Goal: Task Accomplishment & Management: Manage account settings

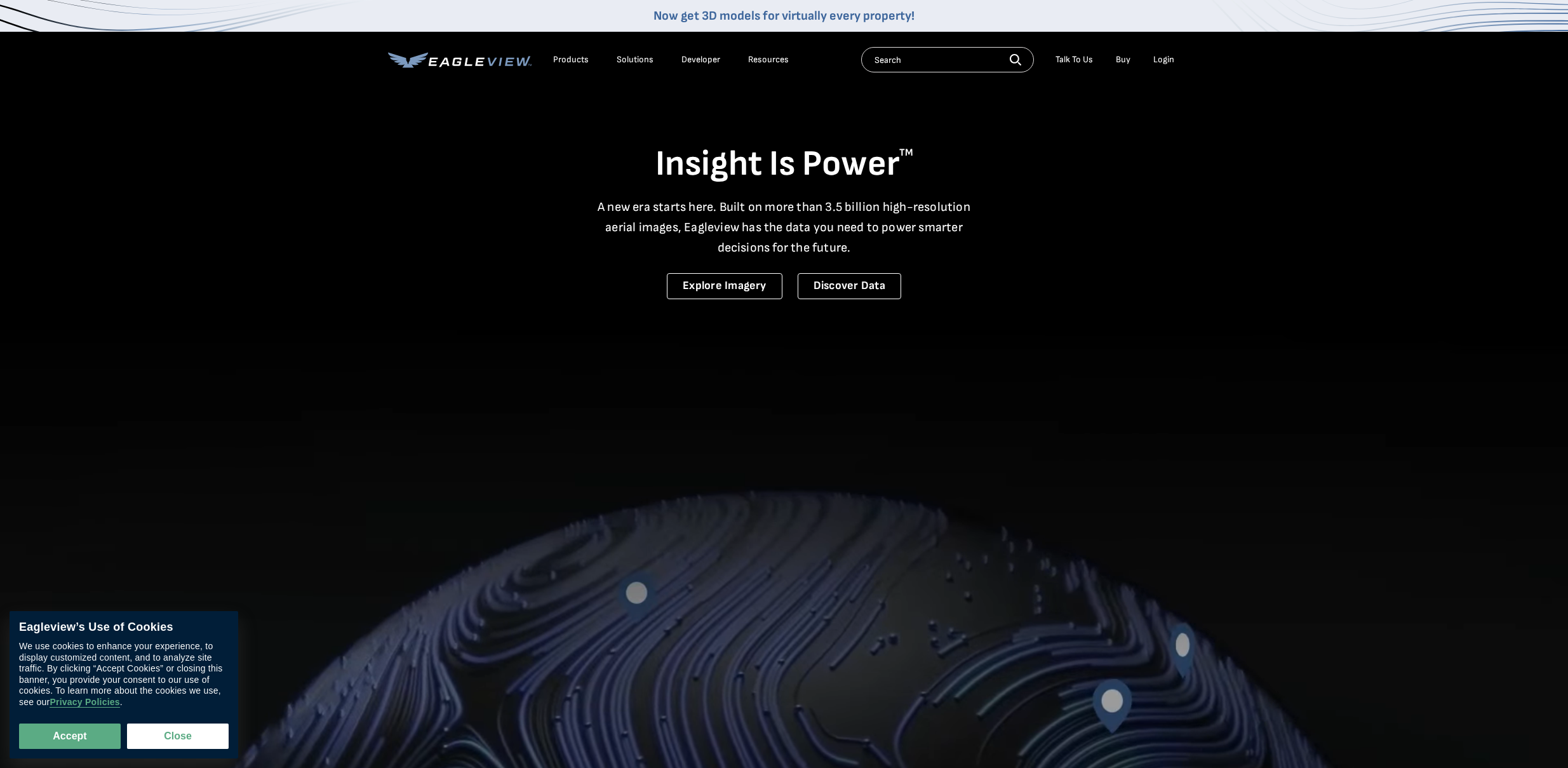
click at [1182, 67] on nav "Now get 3D models for virtually every property! Products Solutions Developer Re…" at bounding box center [784, 43] width 1568 height 88
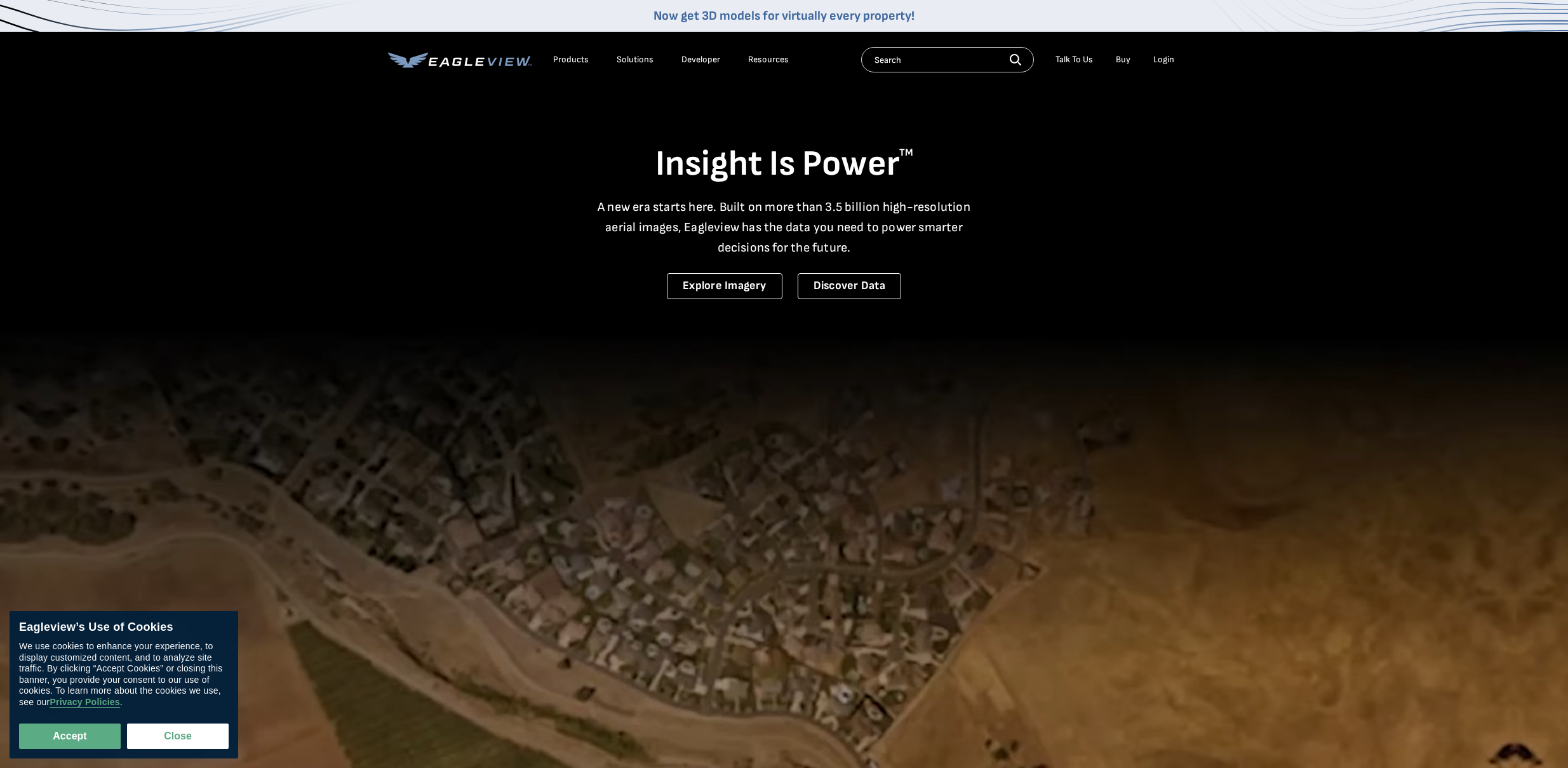
click at [1158, 60] on div "Login" at bounding box center [1164, 59] width 21 height 11
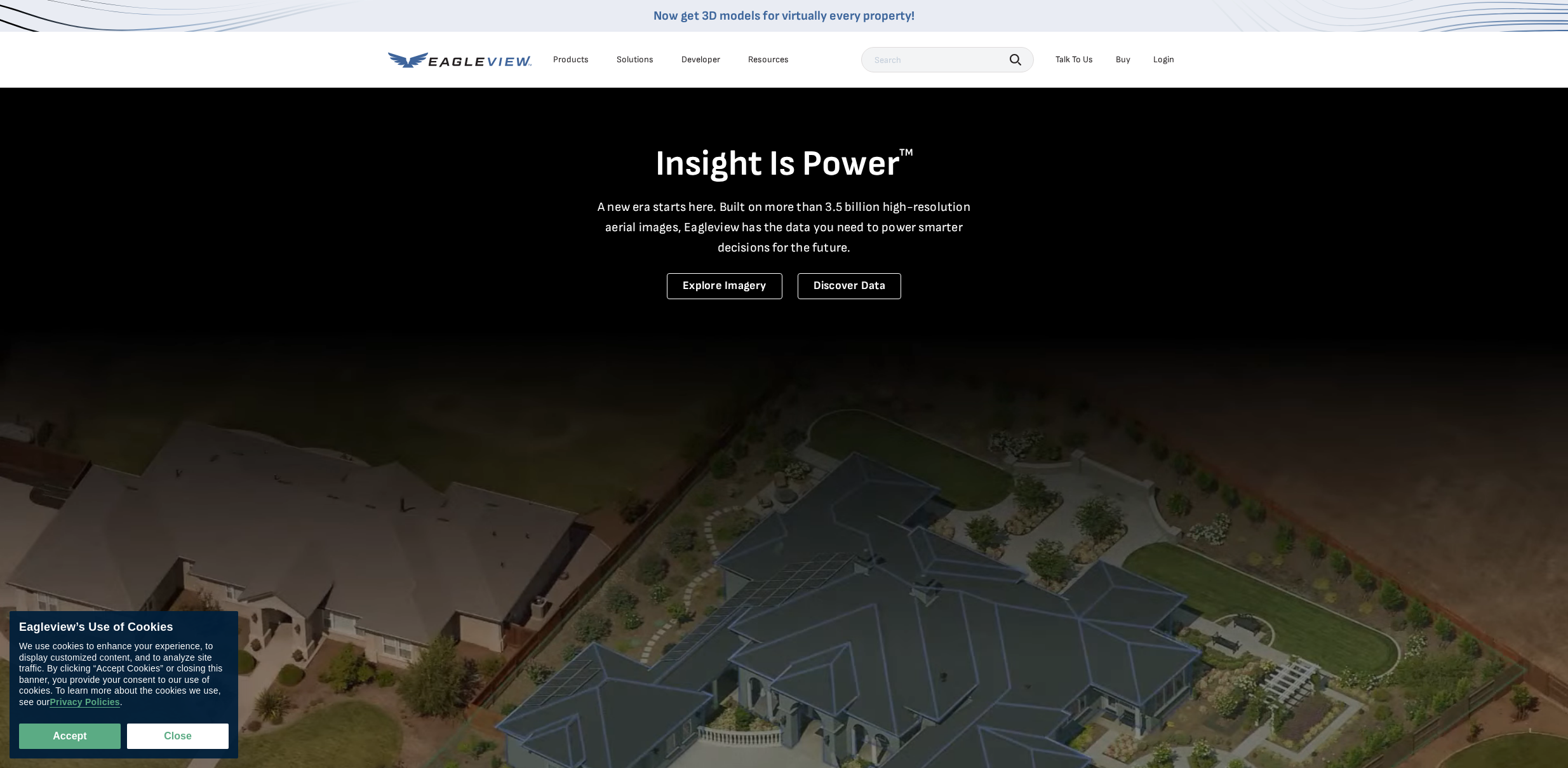
click at [1166, 54] on div "Login" at bounding box center [1164, 59] width 21 height 11
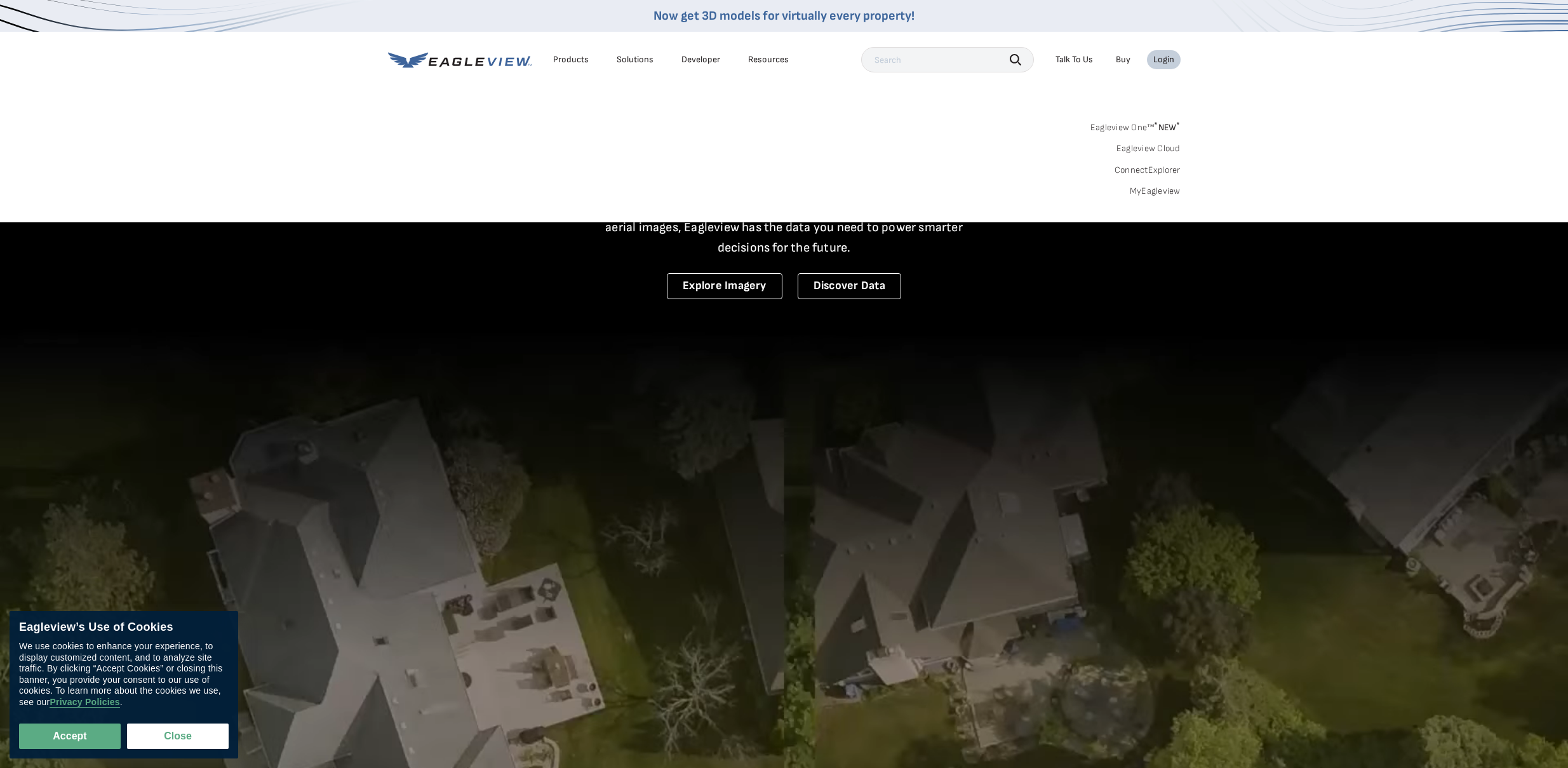
click at [1147, 194] on link "MyEagleview" at bounding box center [1155, 191] width 51 height 11
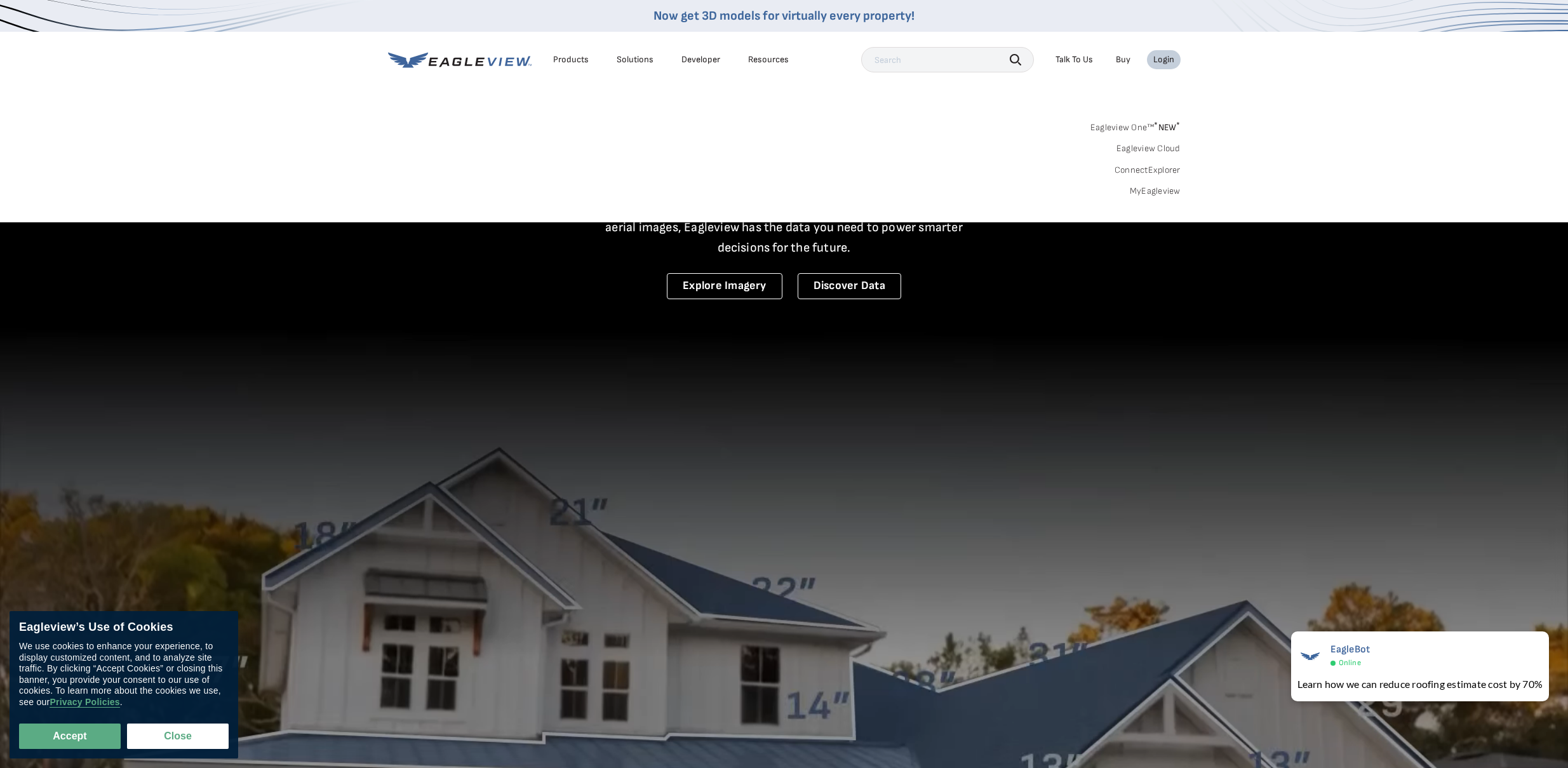
click at [1145, 193] on link "MyEagleview" at bounding box center [1155, 191] width 51 height 11
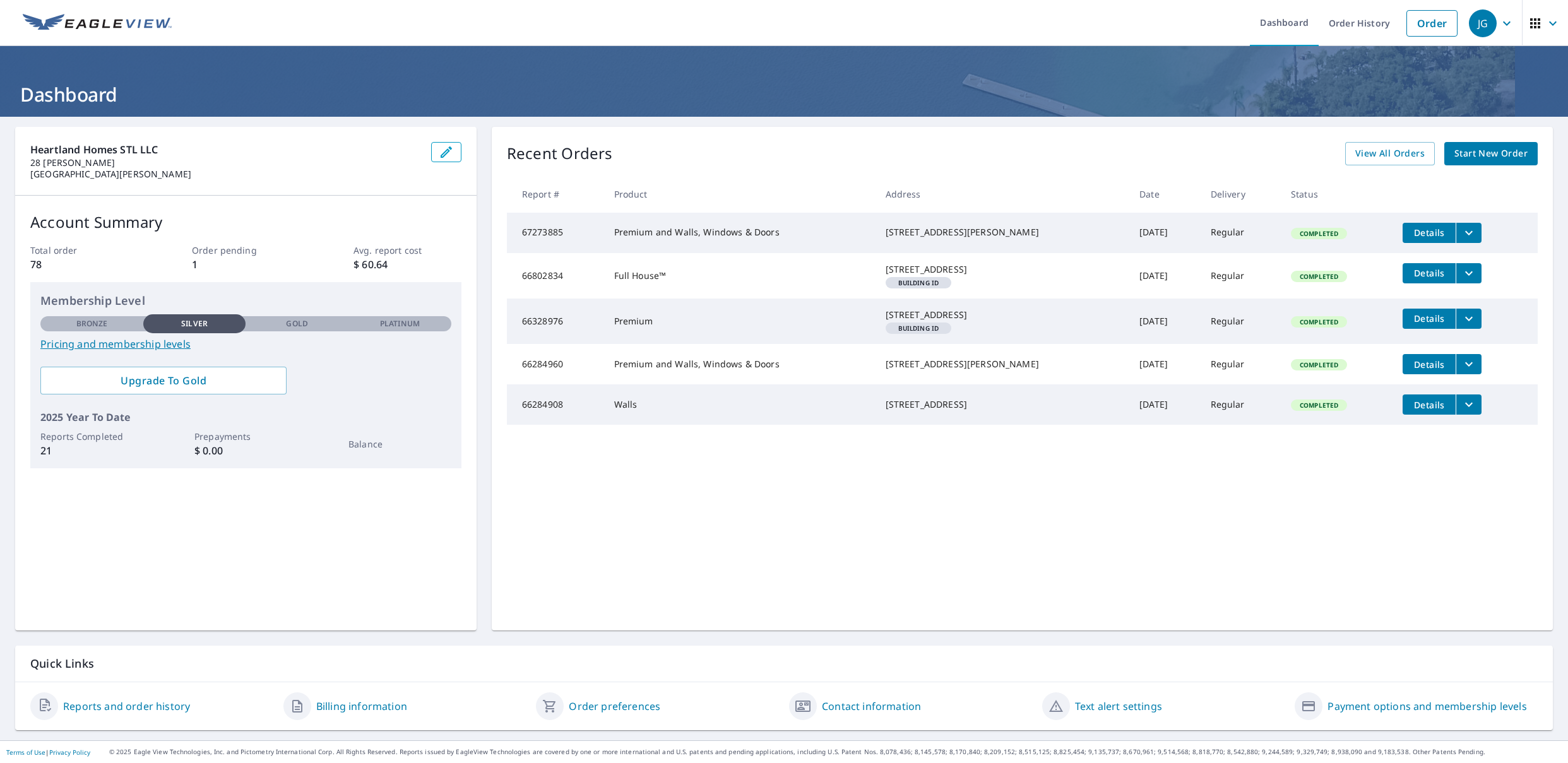
click at [154, 699] on link "Reports and order history" at bounding box center [127, 706] width 127 height 15
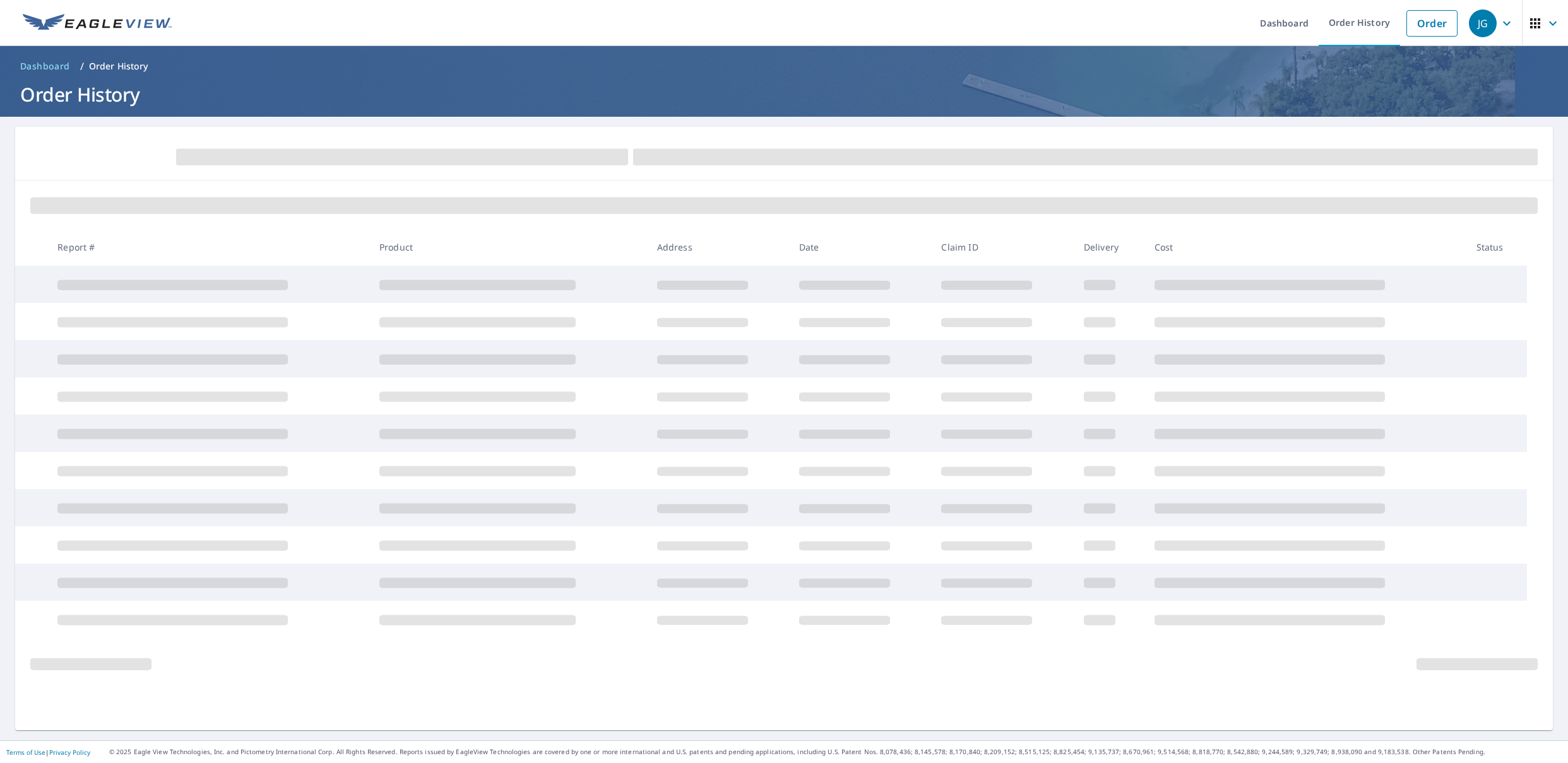
click at [1473, 15] on div "JG" at bounding box center [1483, 23] width 28 height 28
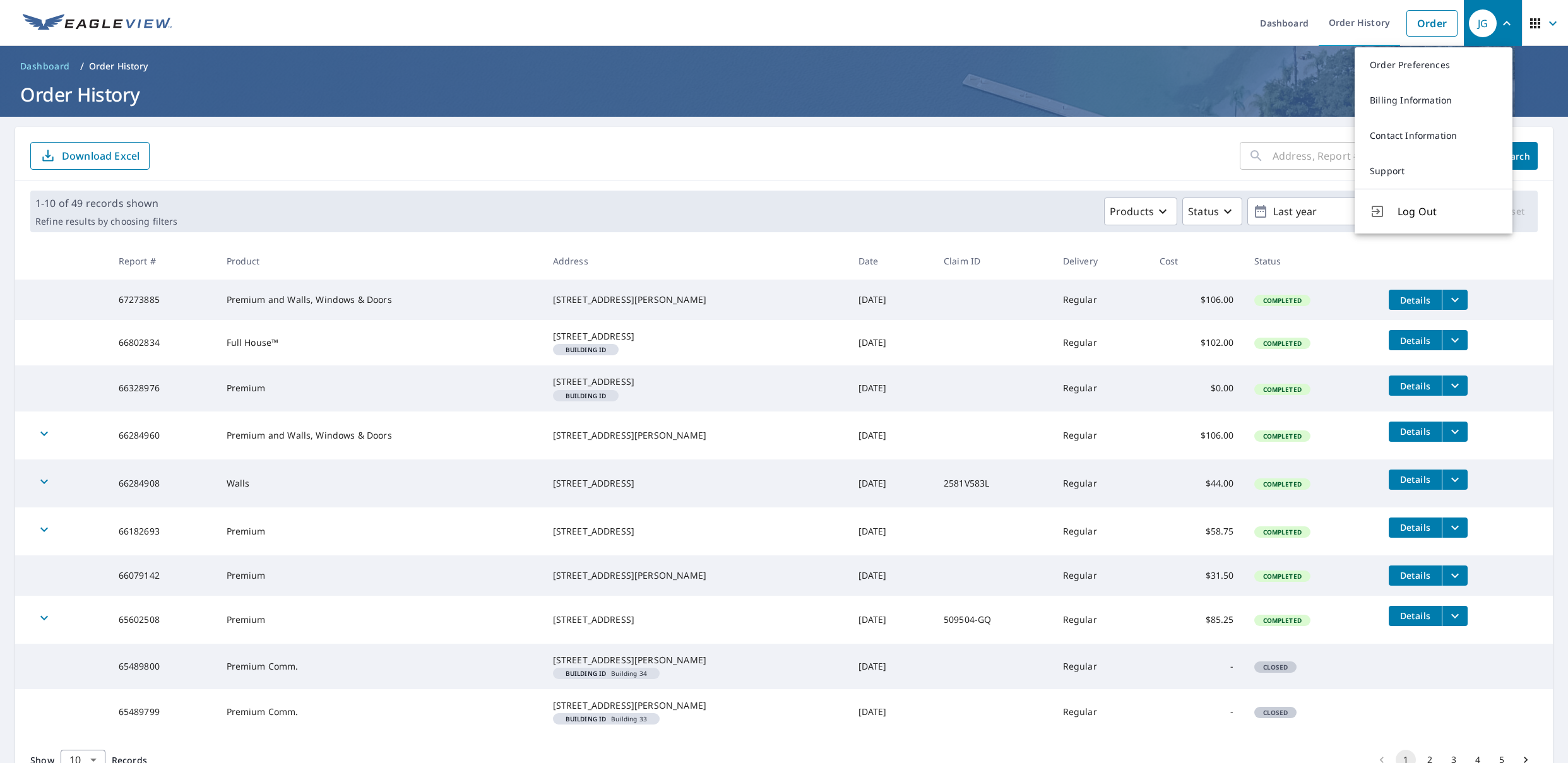
click at [1155, 99] on h1 "Order History" at bounding box center [784, 95] width 1538 height 26
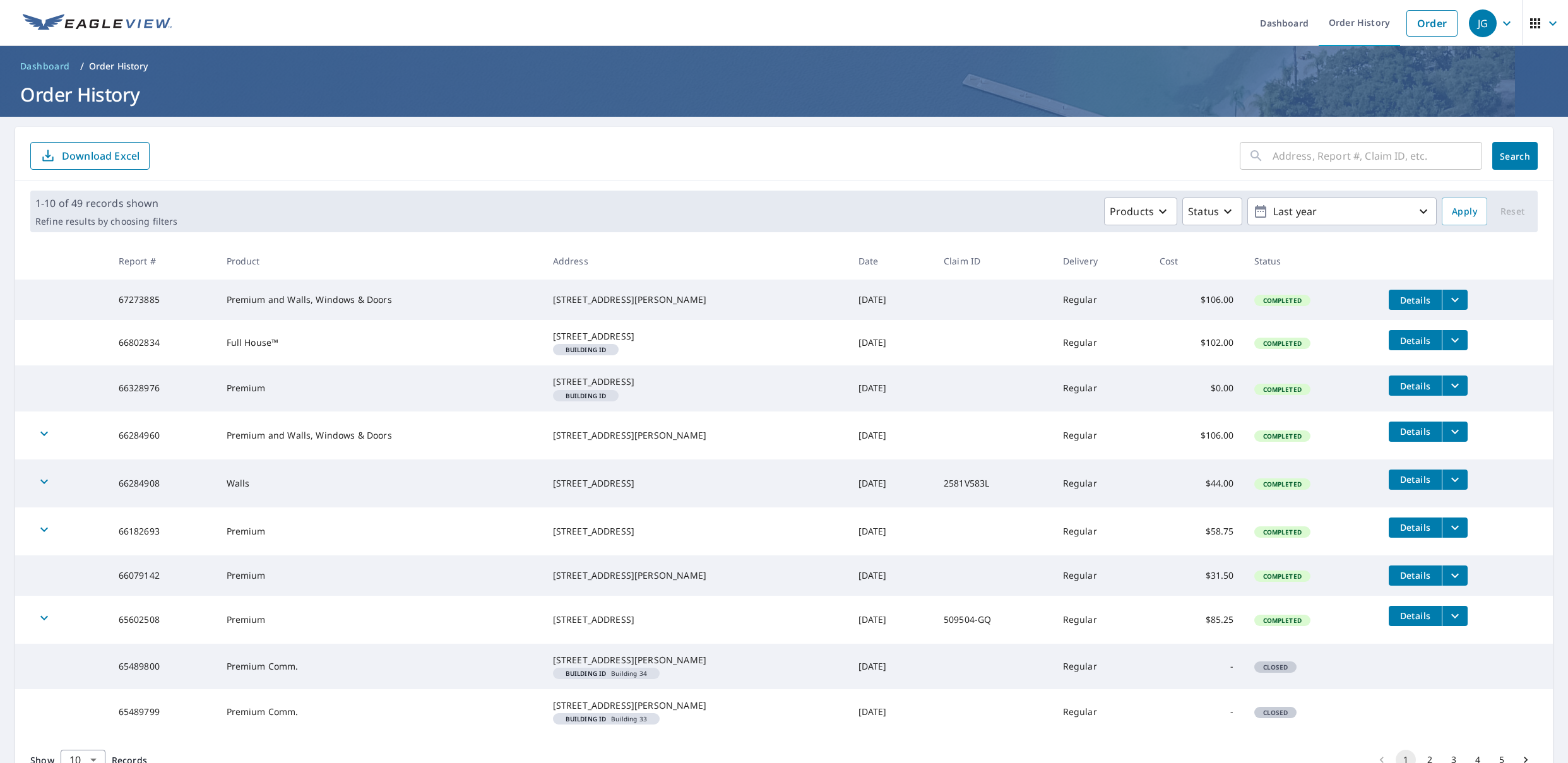
click at [1528, 28] on icon "button" at bounding box center [1535, 23] width 15 height 15
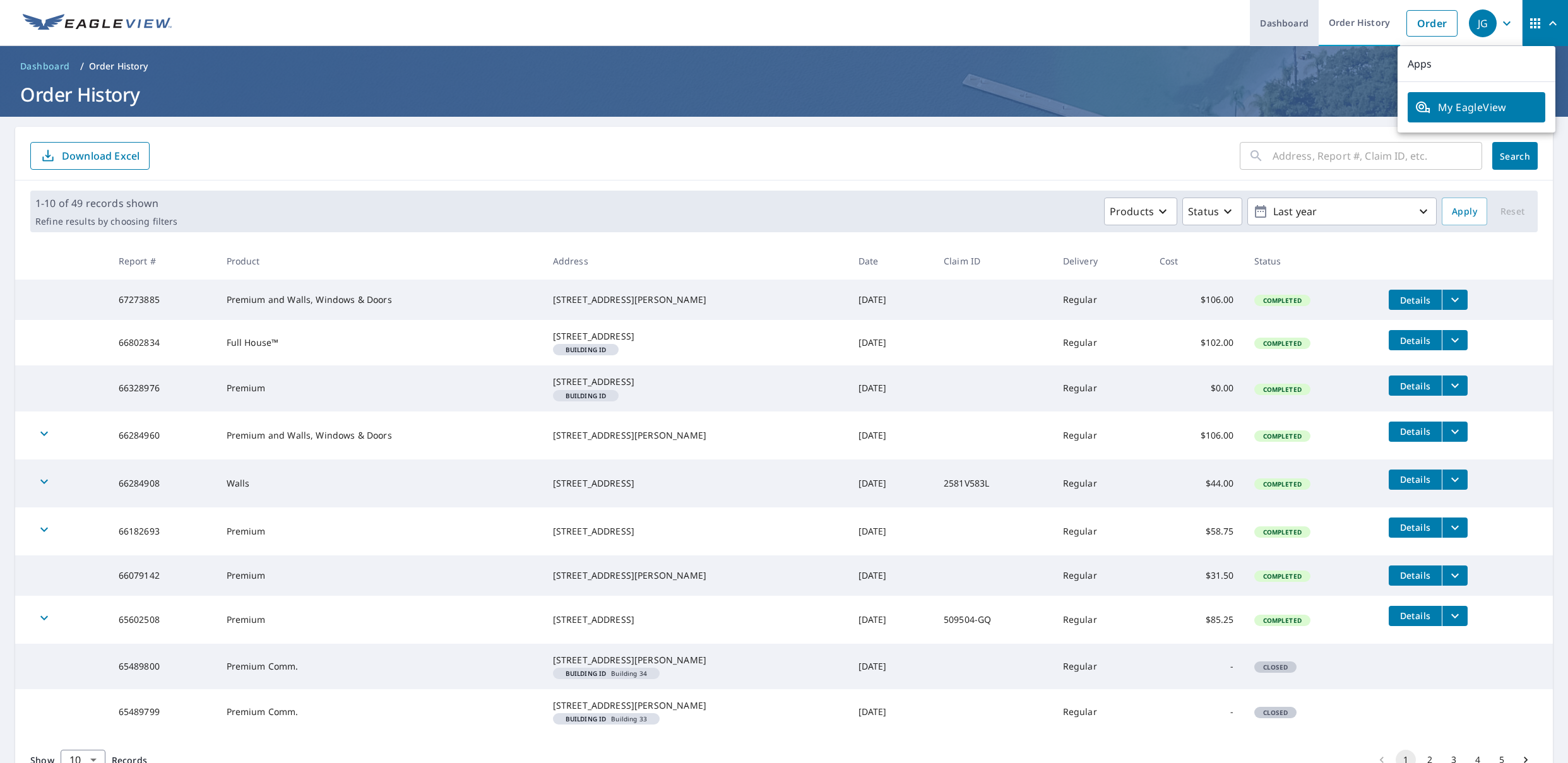
click at [1292, 20] on link "Dashboard" at bounding box center [1283, 23] width 69 height 46
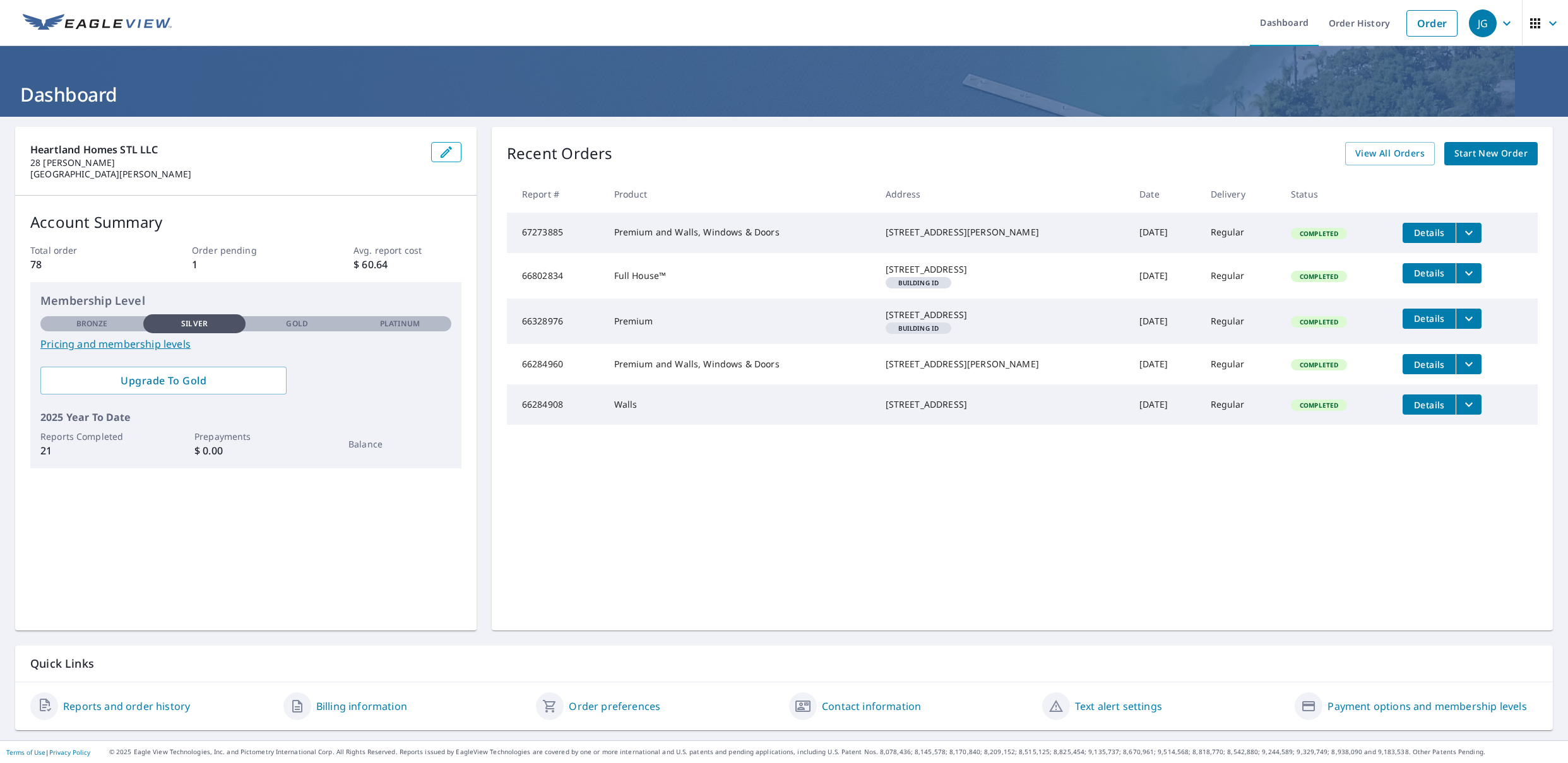
drag, startPoint x: 918, startPoint y: 701, endPoint x: 818, endPoint y: 701, distance: 100.0
click at [917, 701] on div "Contact information" at bounding box center [910, 706] width 243 height 28
click at [822, 701] on link "Contact information" at bounding box center [872, 706] width 99 height 15
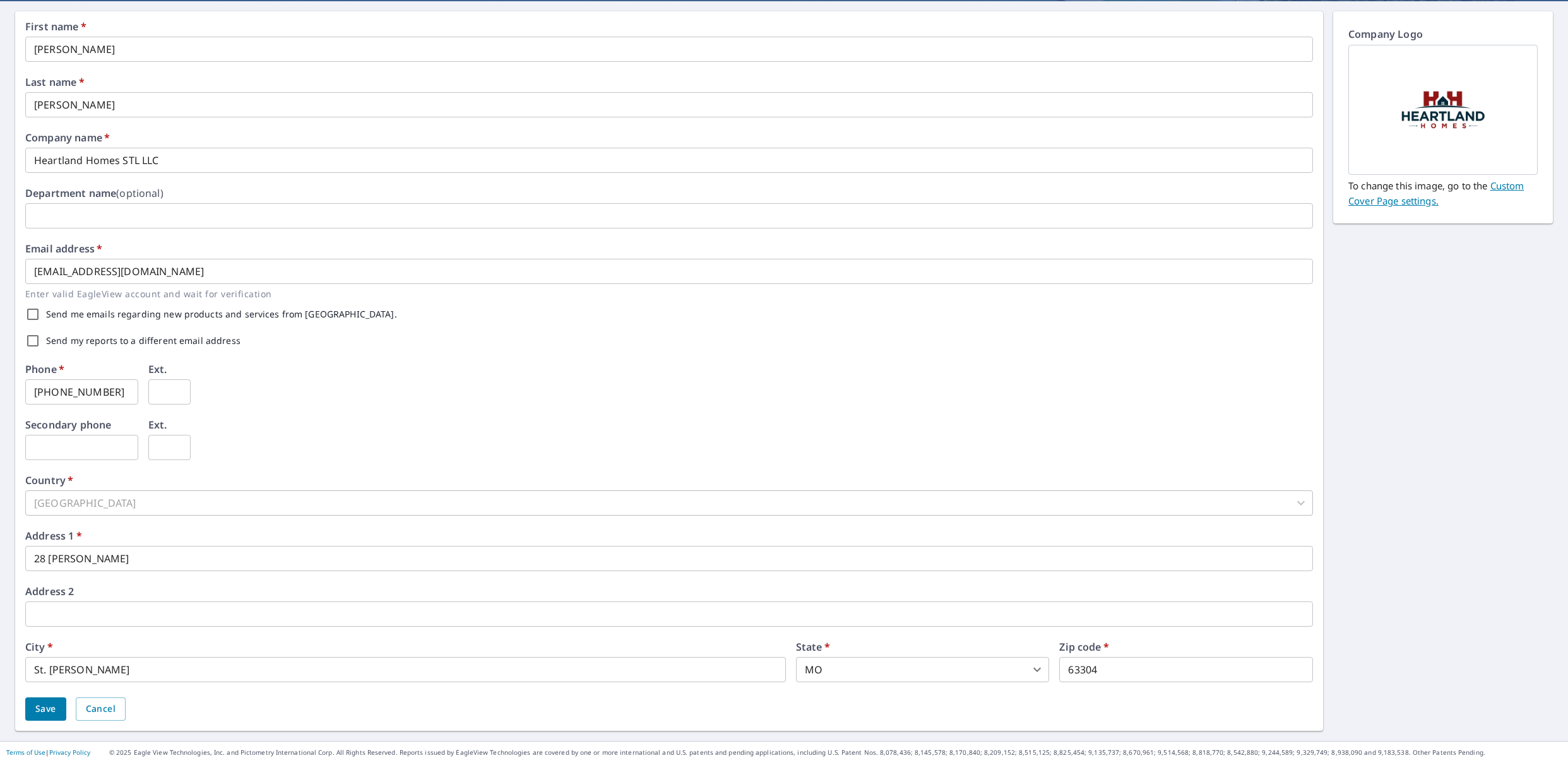
click at [28, 705] on button "Save" at bounding box center [45, 708] width 41 height 23
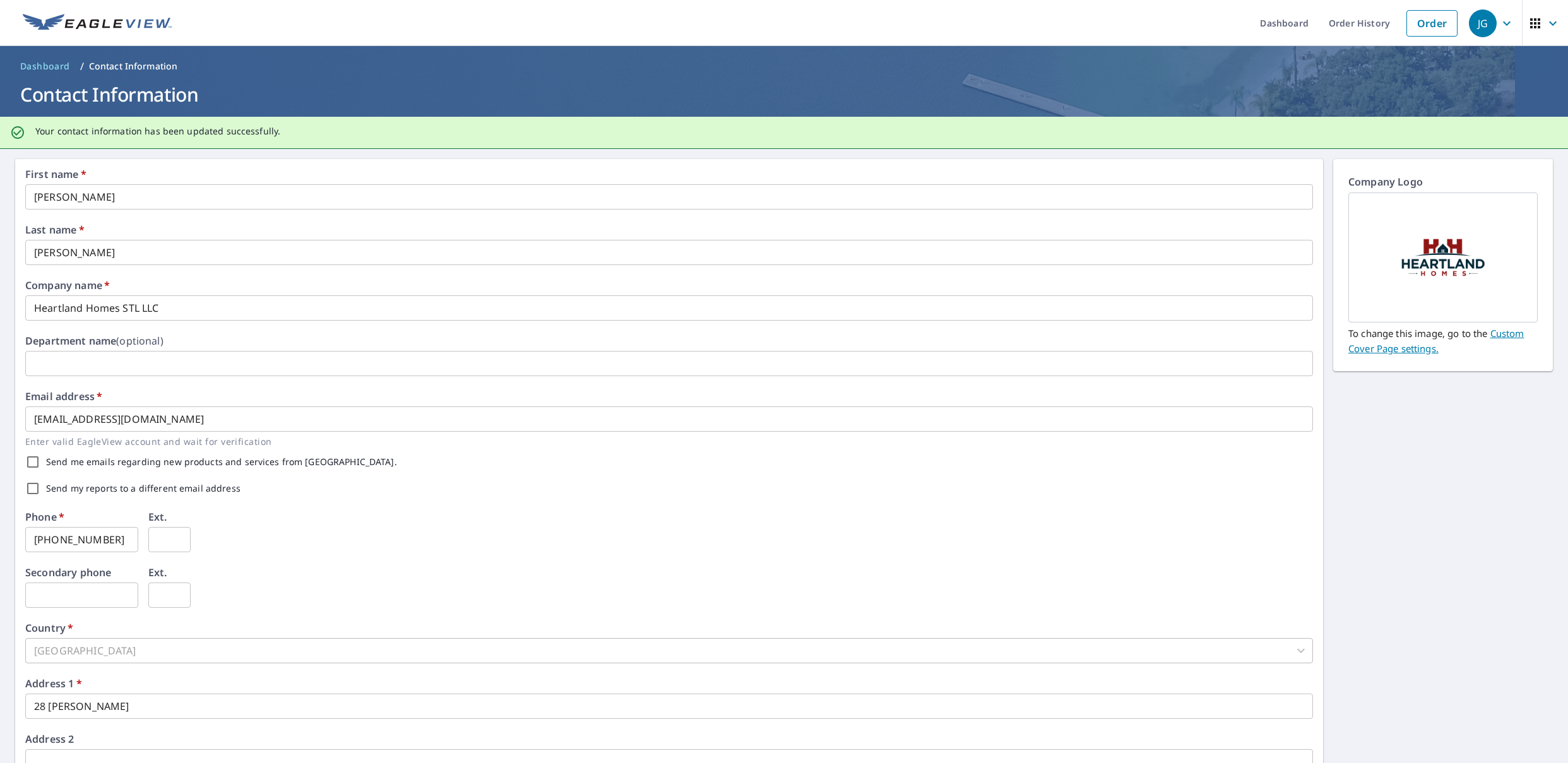
click at [1499, 25] on icon "button" at bounding box center [1506, 23] width 15 height 15
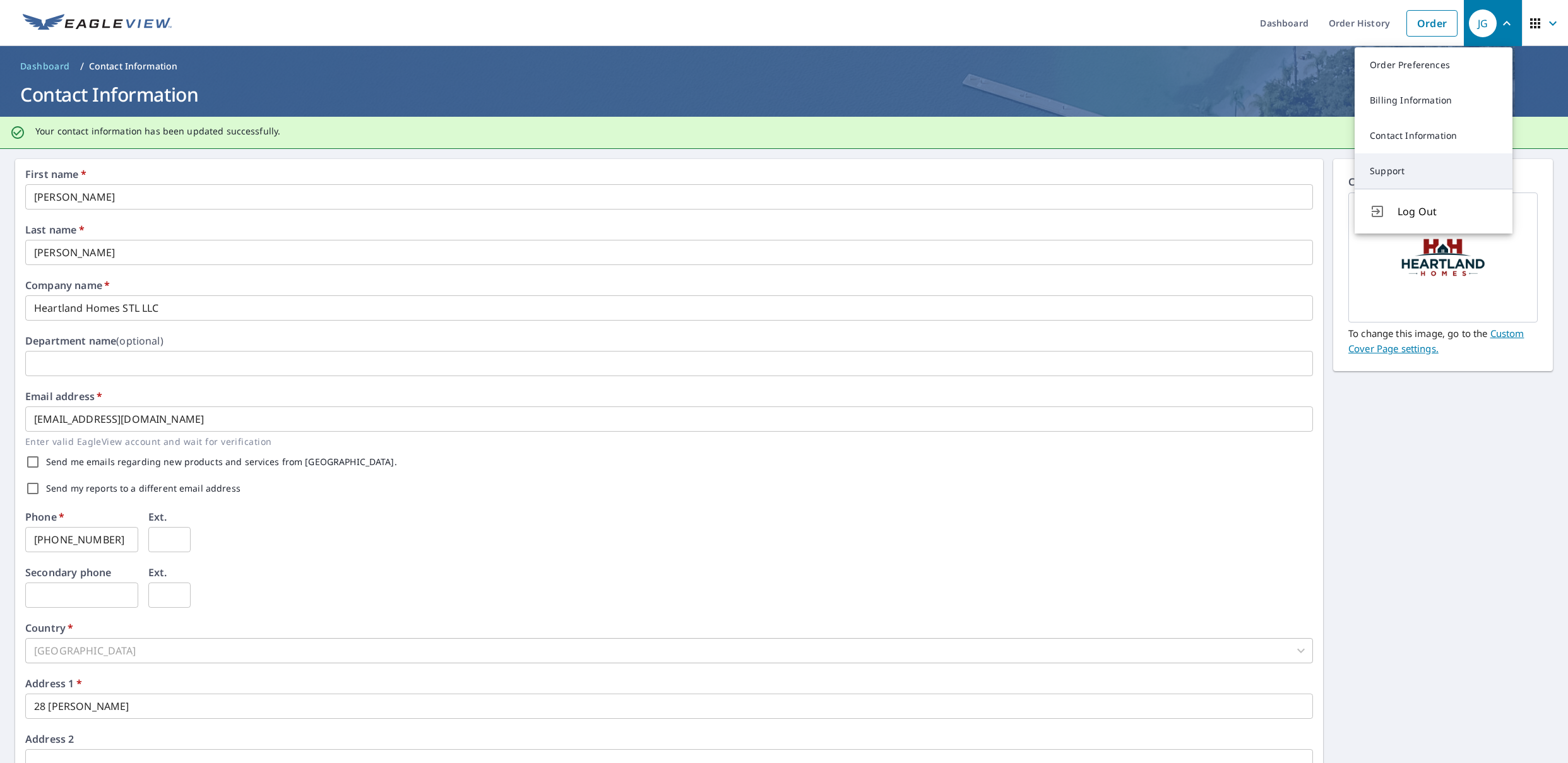
click at [1417, 169] on link "Support" at bounding box center [1433, 171] width 158 height 35
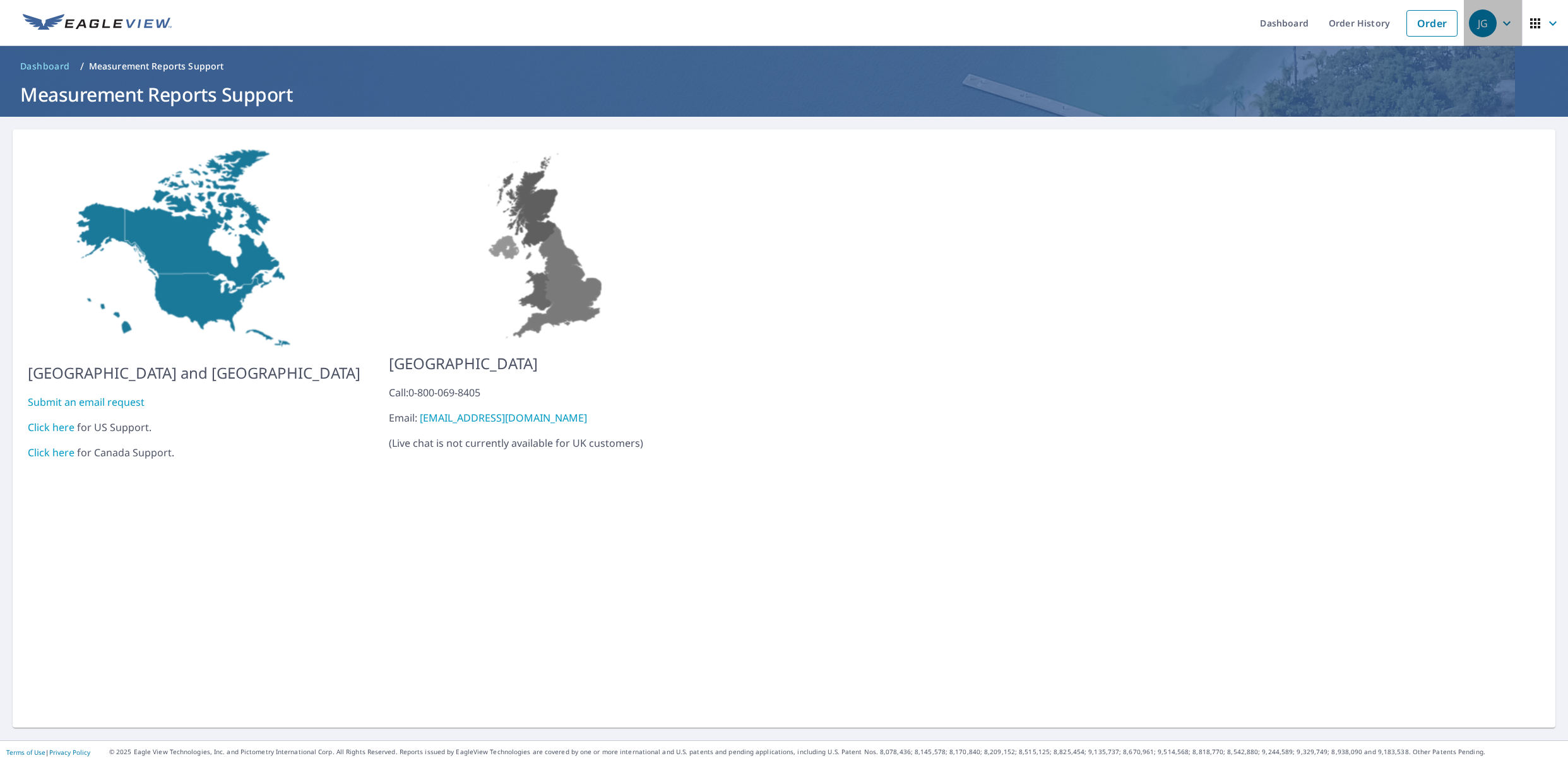
click at [1485, 25] on div "JG" at bounding box center [1483, 23] width 28 height 28
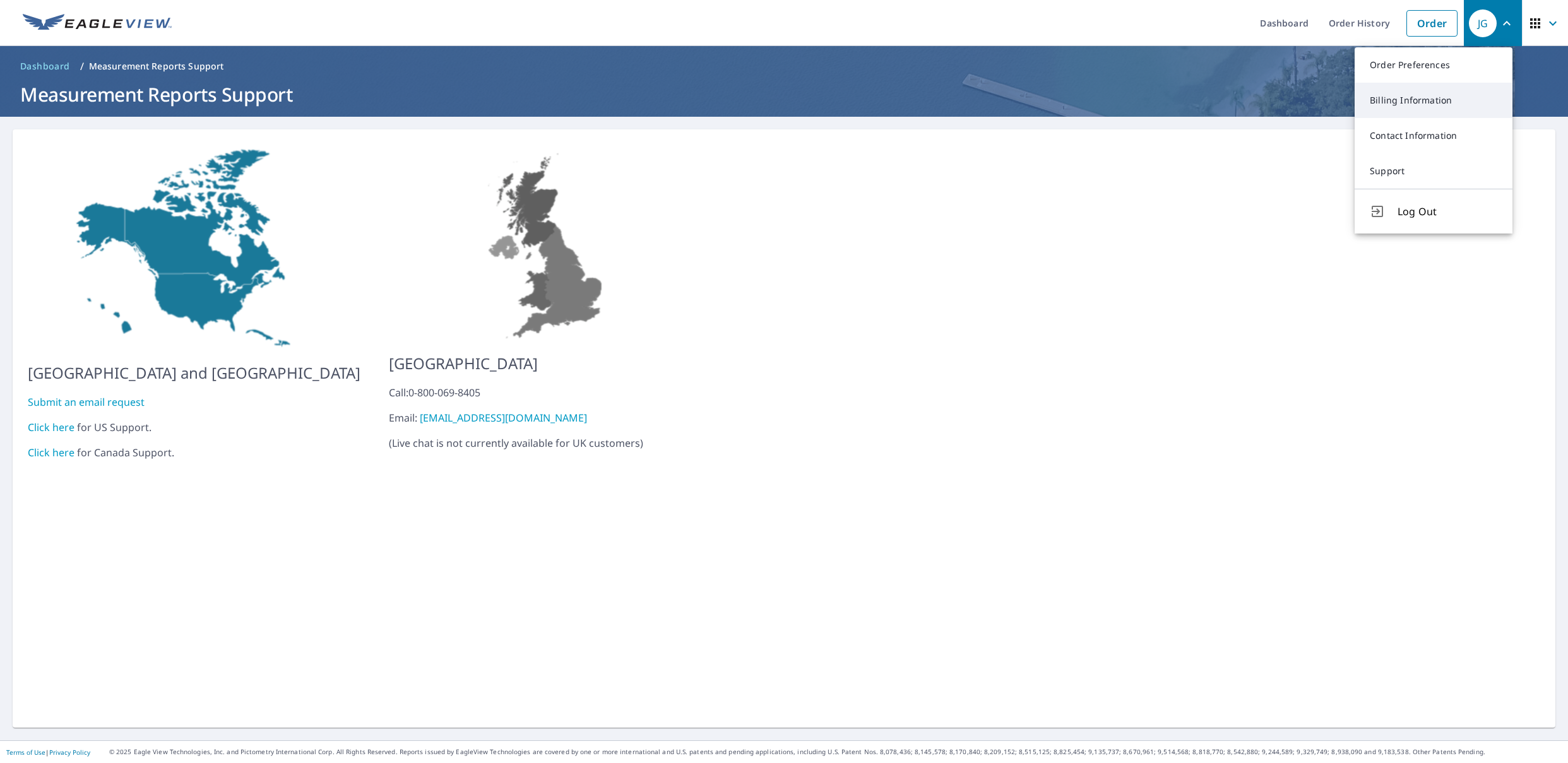
click at [1428, 102] on link "Billing Information" at bounding box center [1433, 100] width 158 height 35
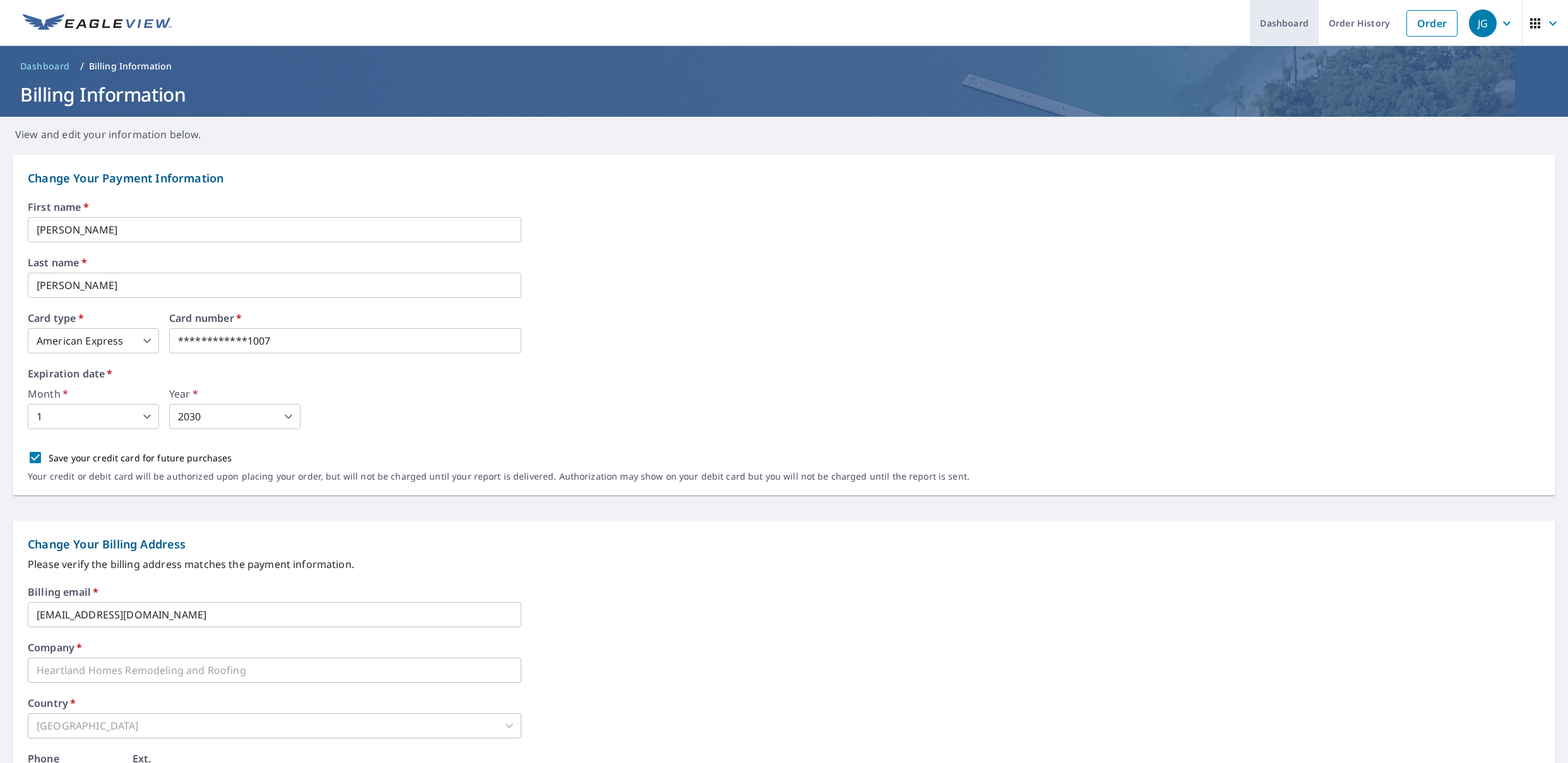
click at [1291, 19] on link "Dashboard" at bounding box center [1283, 23] width 69 height 46
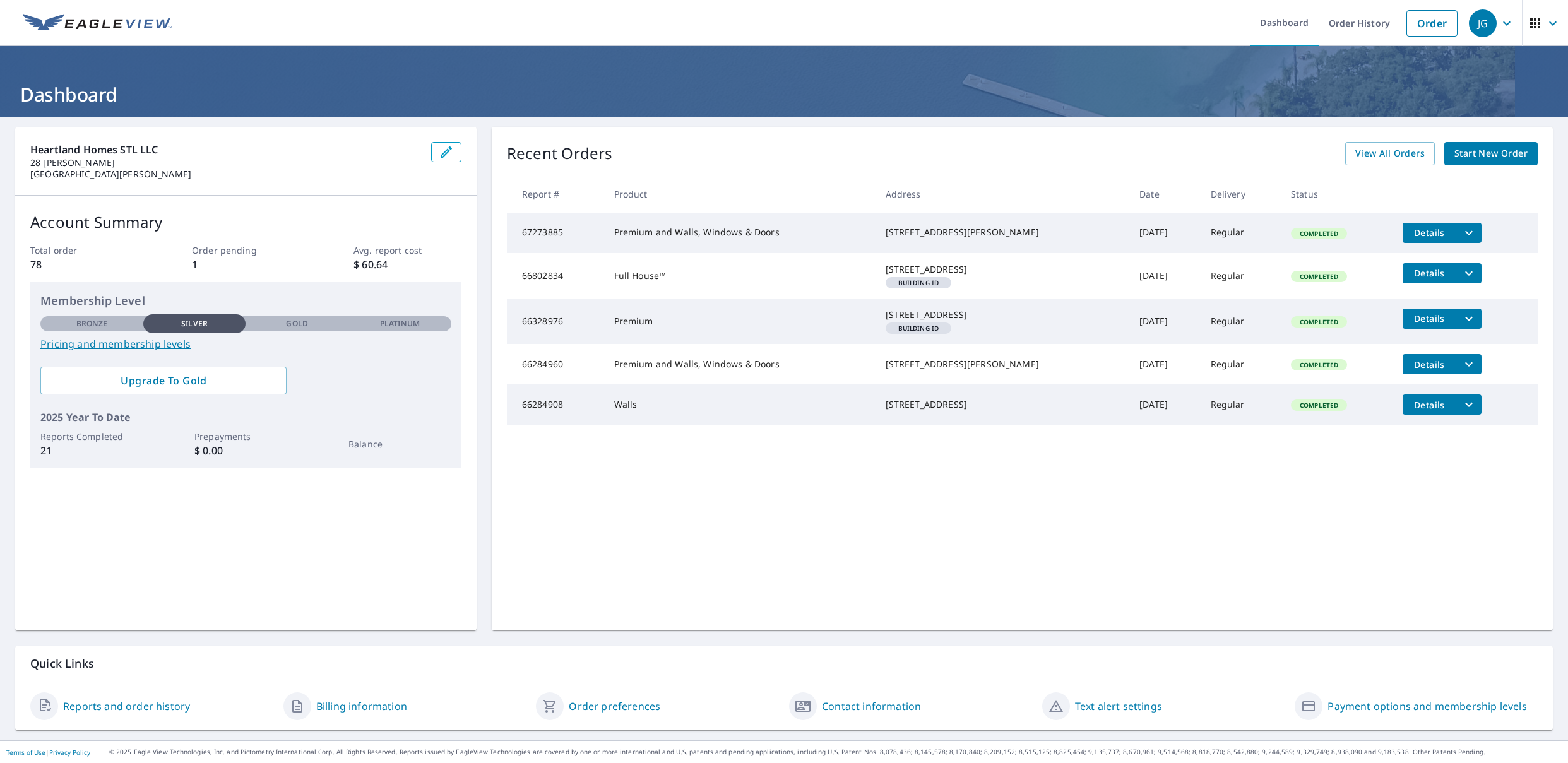
click at [1364, 700] on link "Payment options and membership levels" at bounding box center [1427, 706] width 198 height 15
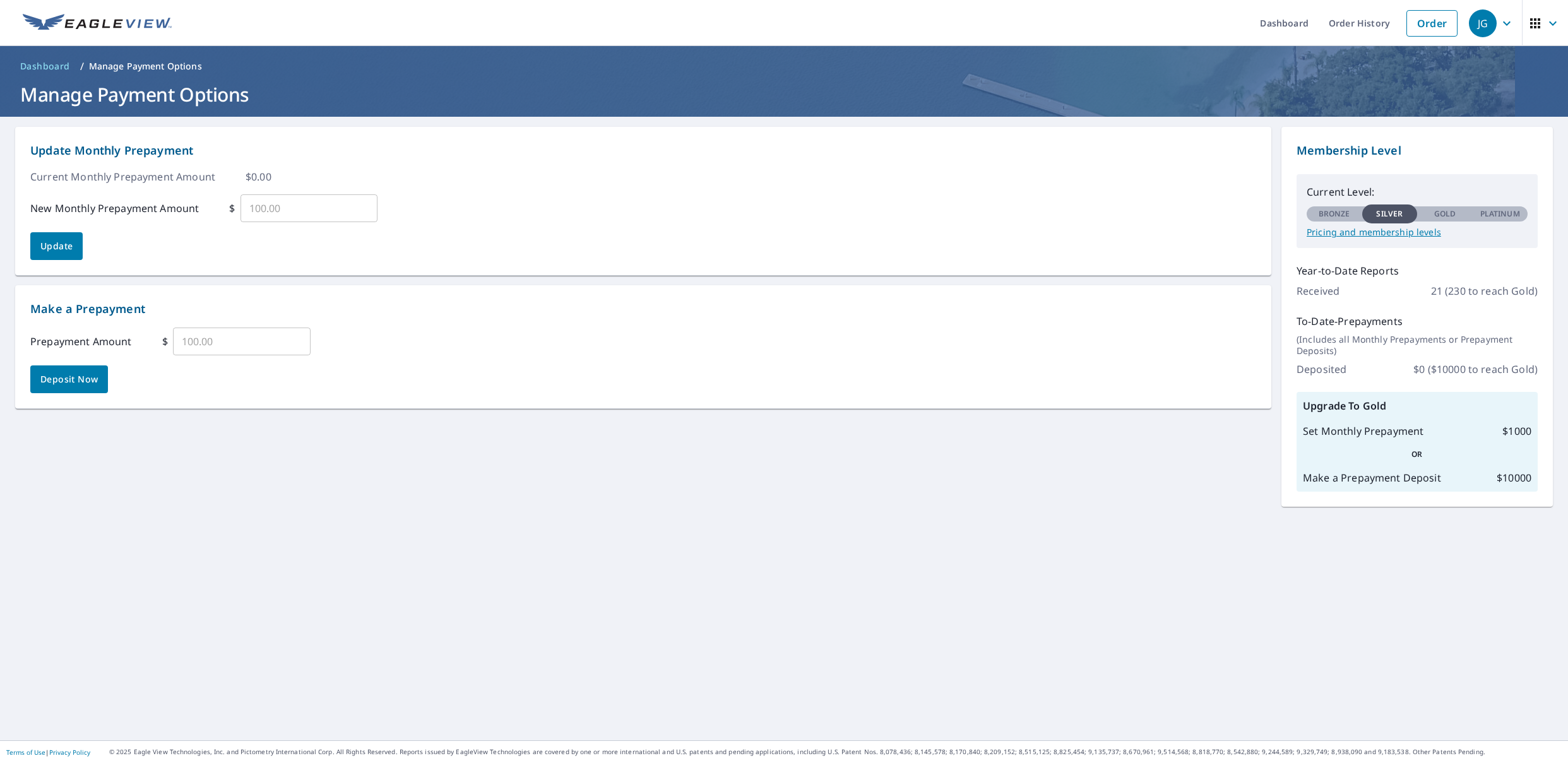
click at [1482, 7] on button "JG" at bounding box center [1492, 23] width 58 height 46
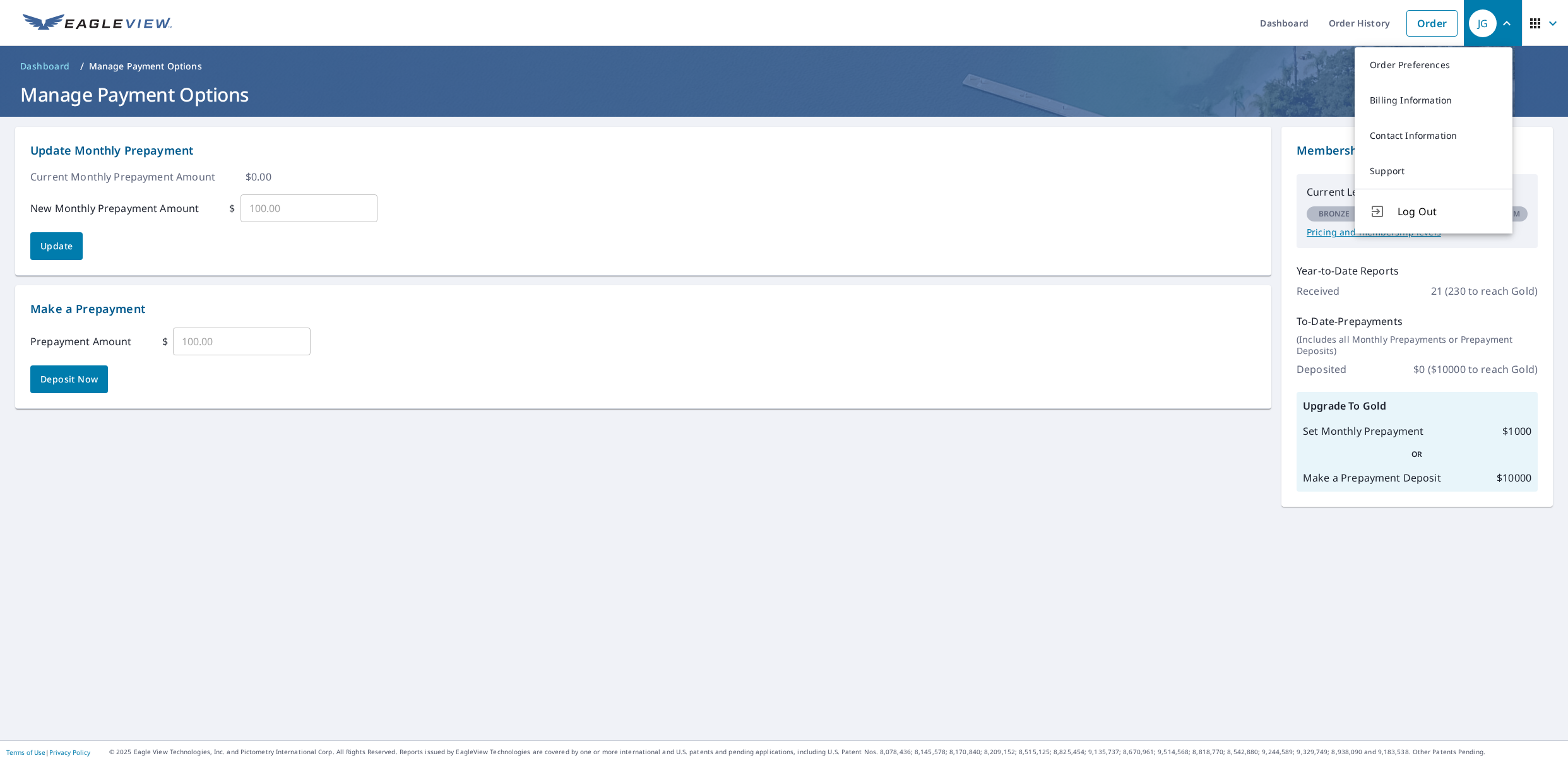
click at [1288, 527] on div "Update Monthly Prepayment Current Monthly Prepayment Amount $ 0.00 New Monthly …" at bounding box center [784, 428] width 1568 height 623
